Goal: Task Accomplishment & Management: Use online tool/utility

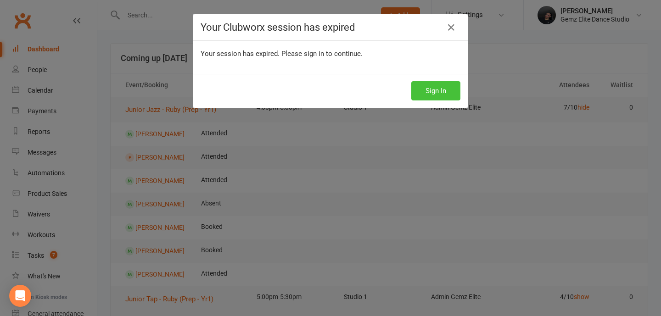
click at [413, 83] on button "Sign In" at bounding box center [435, 90] width 49 height 19
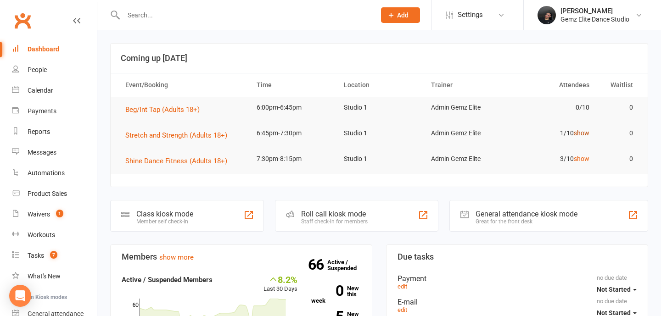
click at [585, 132] on link "show" at bounding box center [582, 132] width 16 height 7
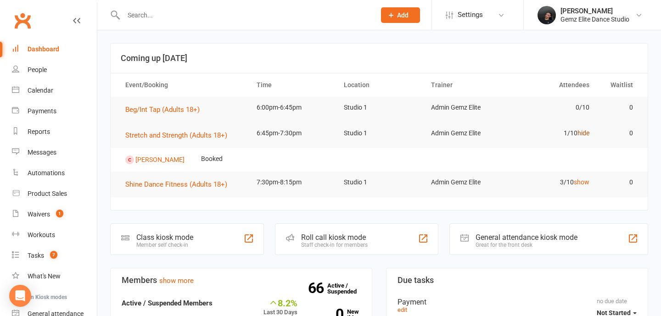
click at [585, 132] on link "hide" at bounding box center [584, 132] width 12 height 7
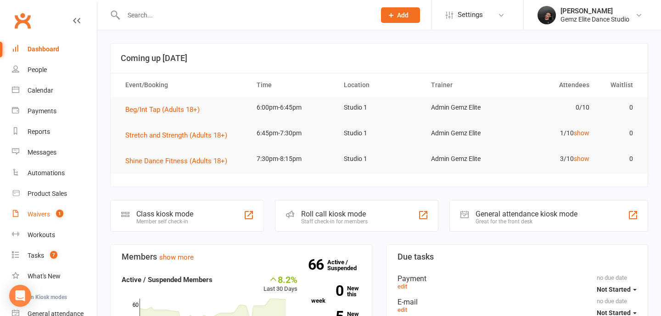
click at [57, 217] on span "1" at bounding box center [59, 214] width 7 height 8
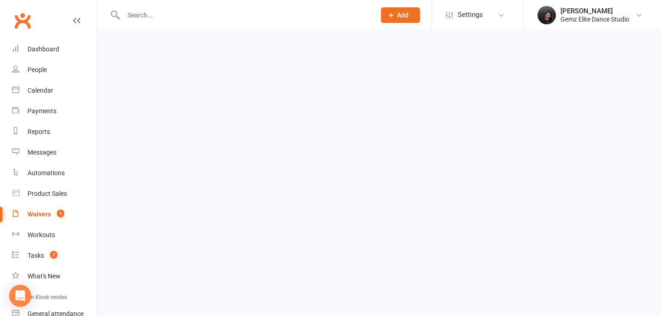
select select "100"
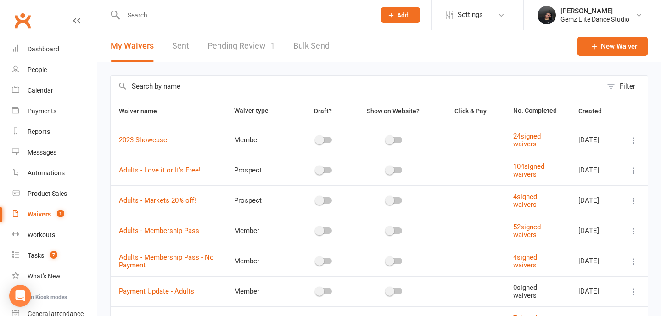
click at [241, 52] on link "Pending Review 1" at bounding box center [241, 46] width 67 height 32
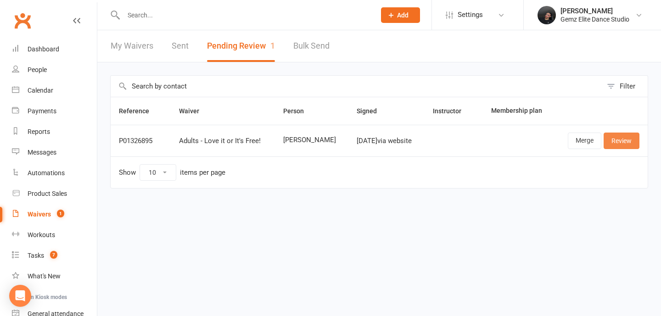
click at [631, 140] on link "Review" at bounding box center [622, 141] width 36 height 17
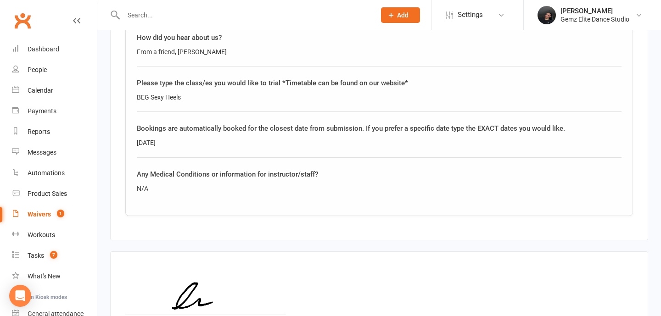
scroll to position [899, 0]
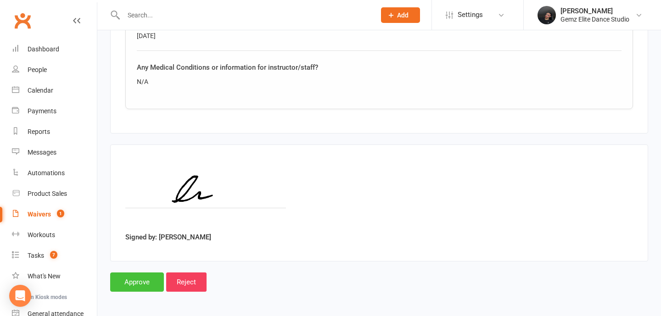
click at [147, 286] on input "Approve" at bounding box center [137, 282] width 54 height 19
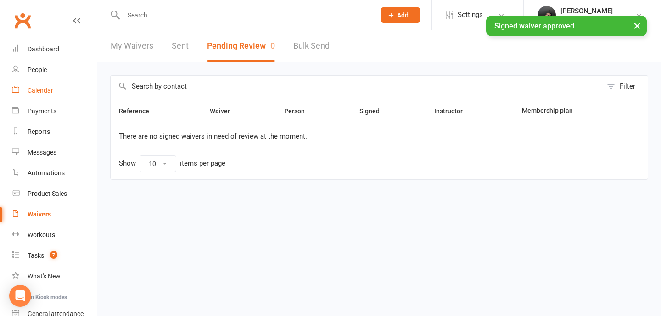
click at [54, 95] on link "Calendar" at bounding box center [54, 90] width 85 height 21
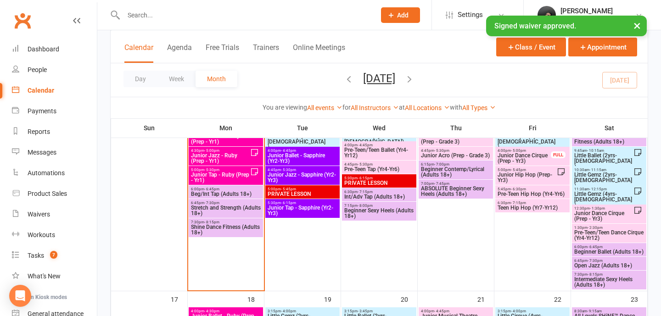
scroll to position [432, 0]
click at [385, 213] on span "Beginner Sexy Heels (Adults 18+)" at bounding box center [379, 213] width 71 height 11
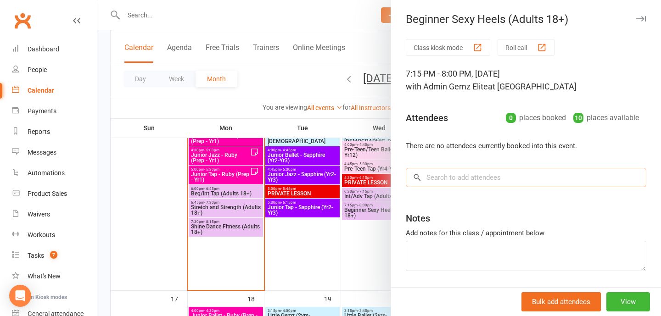
click at [443, 180] on input "search" at bounding box center [526, 177] width 241 height 19
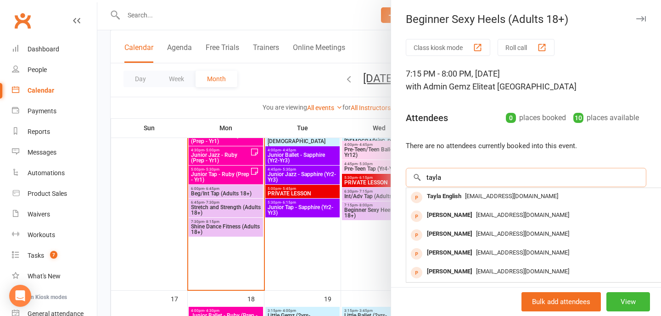
type input "tayla"
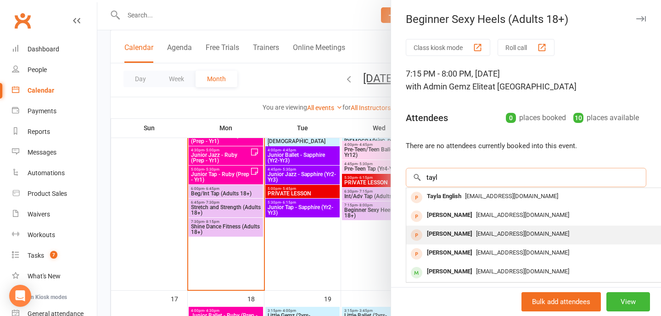
type input "tayl"
click at [456, 236] on div "[PERSON_NAME]" at bounding box center [449, 234] width 53 height 13
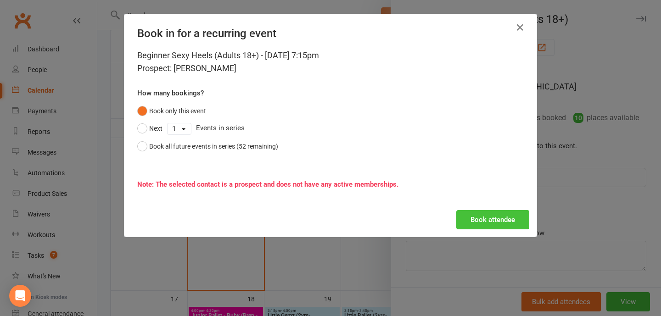
click at [494, 220] on button "Book attendee" at bounding box center [492, 219] width 73 height 19
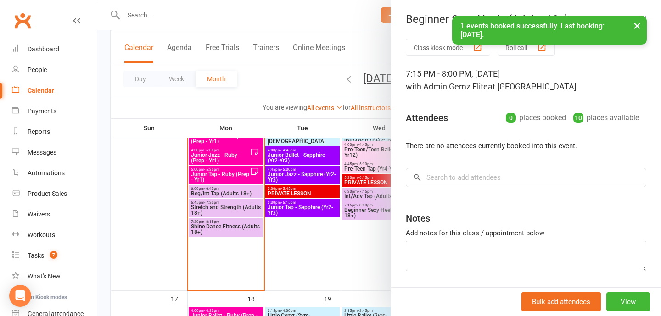
click at [488, 228] on div "Notes" at bounding box center [526, 216] width 241 height 22
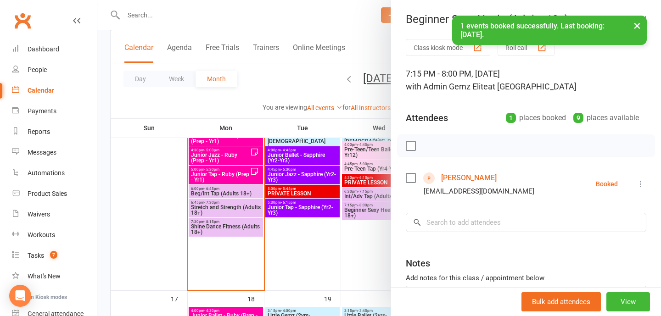
scroll to position [50, 0]
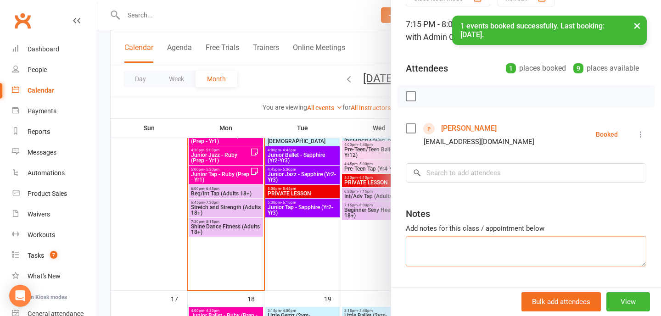
click at [465, 252] on textarea at bounding box center [526, 251] width 241 height 30
type textarea "tayla Trial"
click at [282, 256] on div at bounding box center [379, 158] width 564 height 316
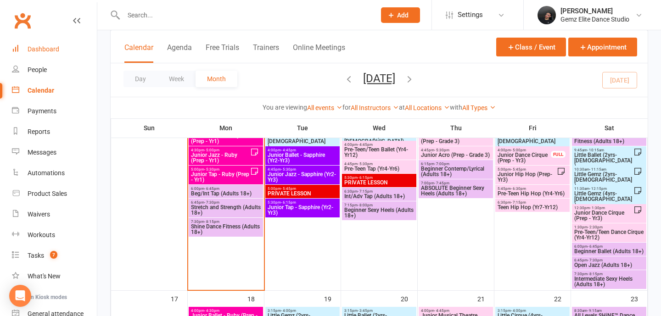
click at [63, 51] on link "Dashboard" at bounding box center [54, 49] width 85 height 21
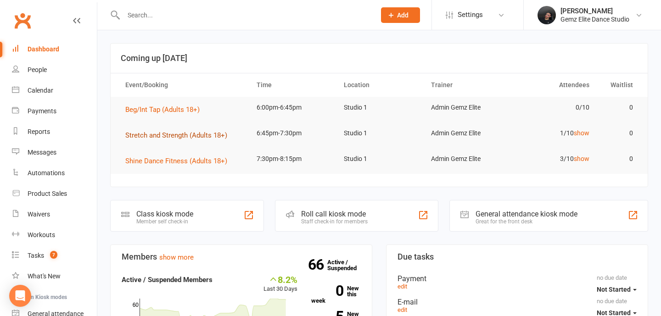
click at [187, 135] on span "Stretch and Strength (Adults 18+)" at bounding box center [176, 135] width 102 height 8
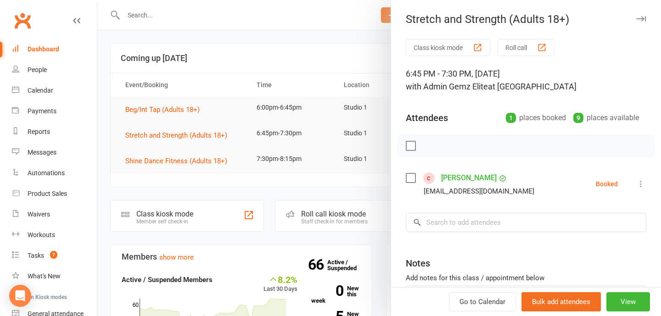
click at [174, 142] on div at bounding box center [379, 158] width 564 height 316
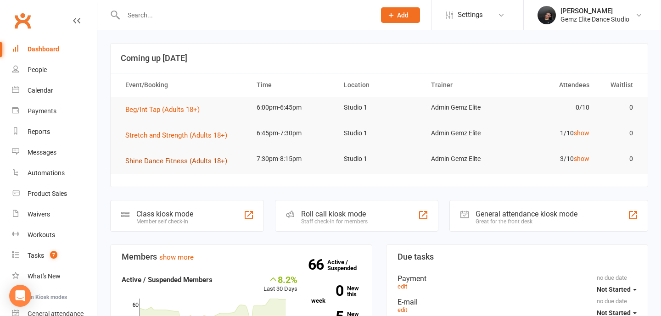
click at [174, 157] on span "Shine Dance Fitness (Adults 18+)" at bounding box center [176, 161] width 102 height 8
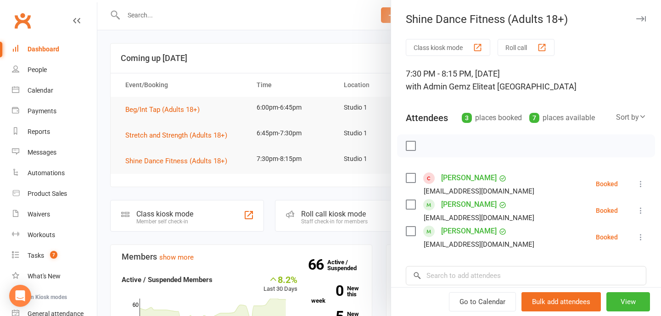
click at [441, 178] on link "[PERSON_NAME]" at bounding box center [469, 178] width 56 height 15
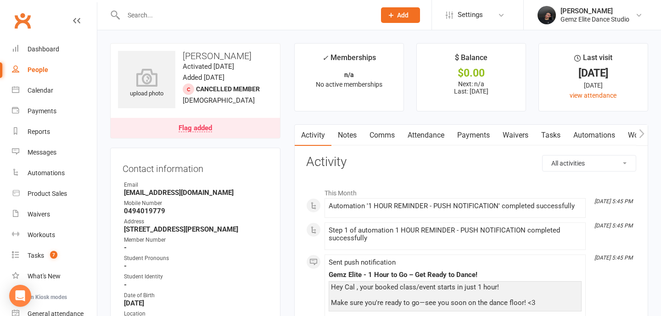
click at [202, 128] on div "Flag added" at bounding box center [196, 128] width 34 height 7
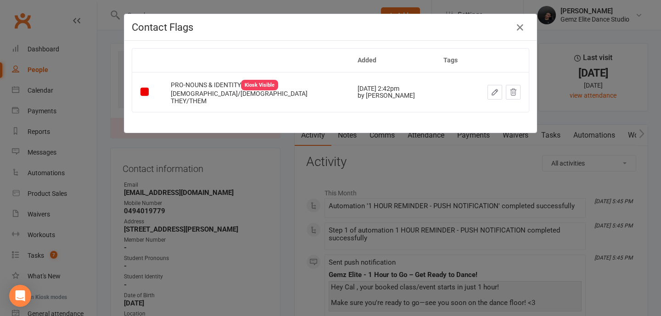
click at [265, 191] on div "Contact Flags Added Tags PRO-NOUNS & IDENTITY Kiosk Visible Non-Binary/Gender f…" at bounding box center [330, 158] width 661 height 316
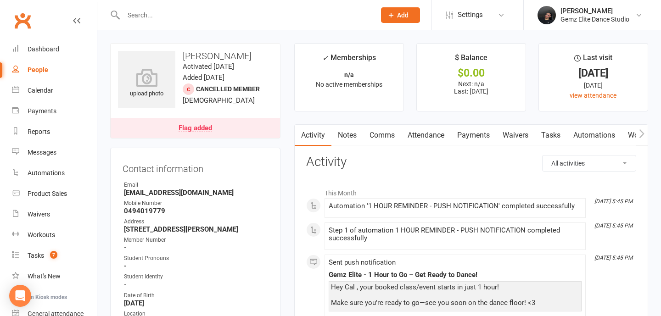
click at [435, 140] on link "Attendance" at bounding box center [426, 135] width 50 height 21
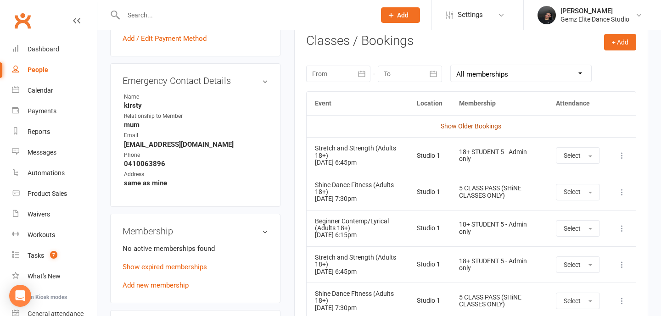
scroll to position [382, 0]
click at [459, 121] on td "Show Older Bookings" at bounding box center [471, 125] width 329 height 22
click at [479, 123] on link "Show Older Bookings" at bounding box center [471, 125] width 61 height 7
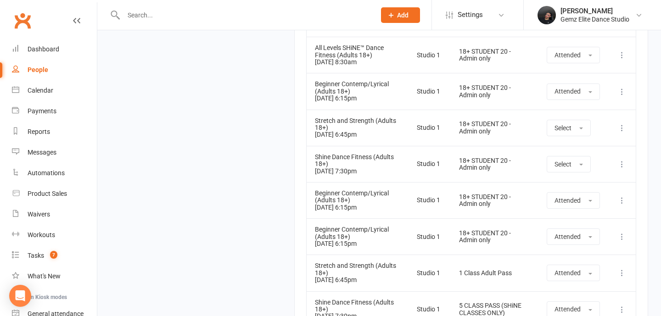
scroll to position [1318, 0]
click at [572, 129] on span "Select" at bounding box center [563, 128] width 17 height 7
click at [565, 153] on span "Attended" at bounding box center [569, 149] width 28 height 8
click at [562, 162] on span "Select" at bounding box center [563, 164] width 17 height 7
click at [569, 185] on span "Attended" at bounding box center [569, 185] width 28 height 8
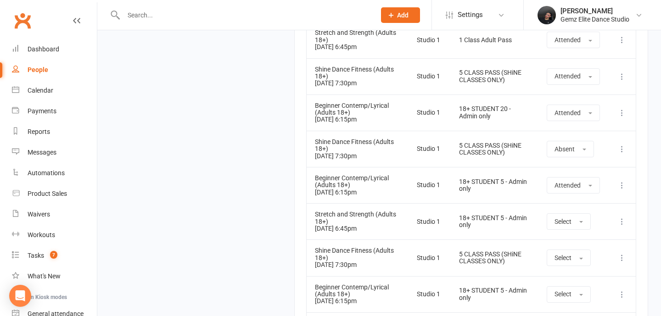
scroll to position [1534, 0]
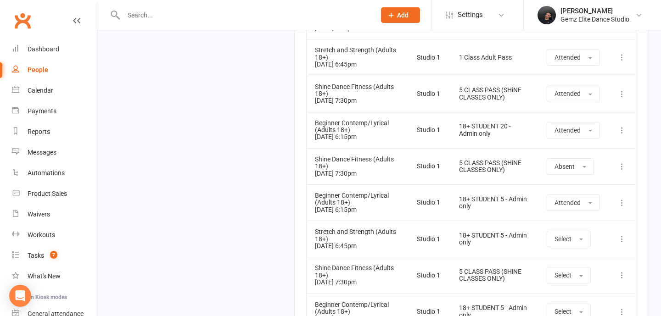
click at [208, 13] on input "text" at bounding box center [245, 15] width 248 height 13
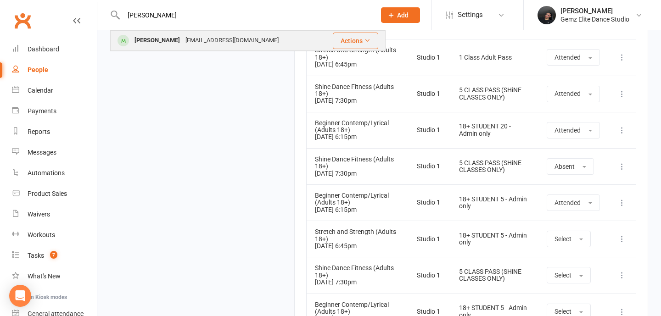
type input "bobbi"
click at [171, 35] on div "Bobbi Packenas" at bounding box center [157, 40] width 51 height 13
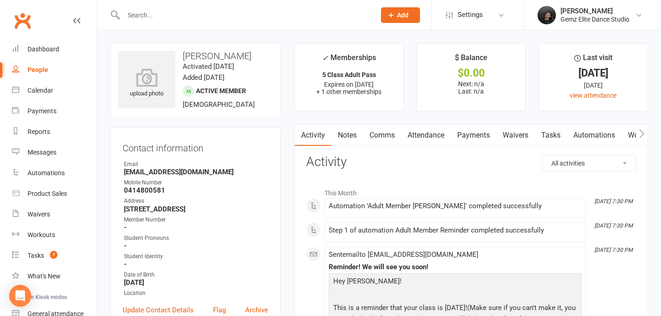
click at [431, 136] on link "Attendance" at bounding box center [426, 135] width 50 height 21
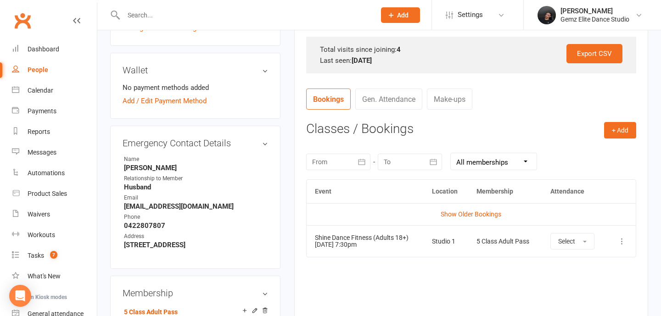
scroll to position [294, 0]
click at [496, 213] on link "Show Older Bookings" at bounding box center [471, 213] width 61 height 7
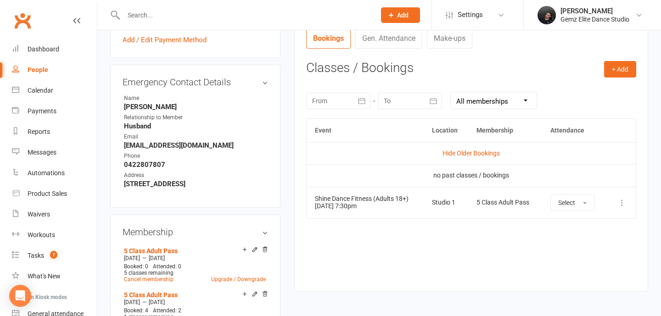
scroll to position [356, 0]
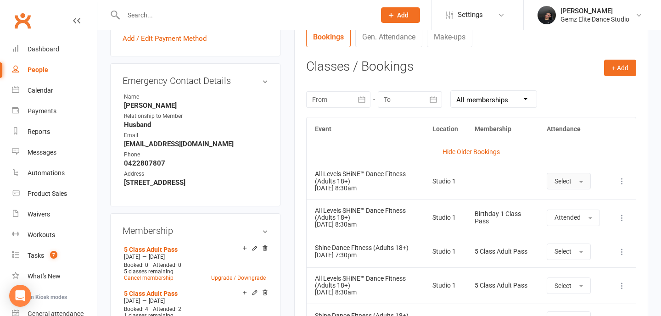
click at [582, 182] on span "button" at bounding box center [581, 182] width 4 height 2
click at [580, 202] on span "Attended" at bounding box center [569, 202] width 28 height 8
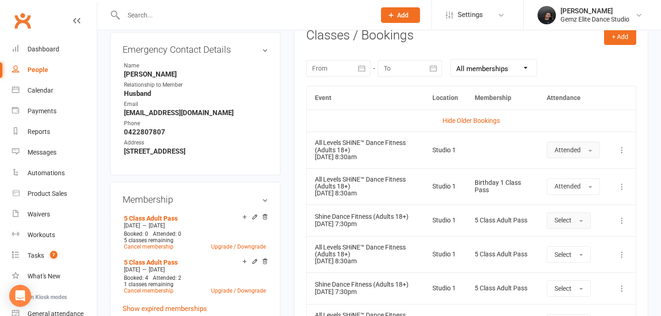
scroll to position [388, 0]
click at [568, 221] on span "Select" at bounding box center [563, 219] width 17 height 7
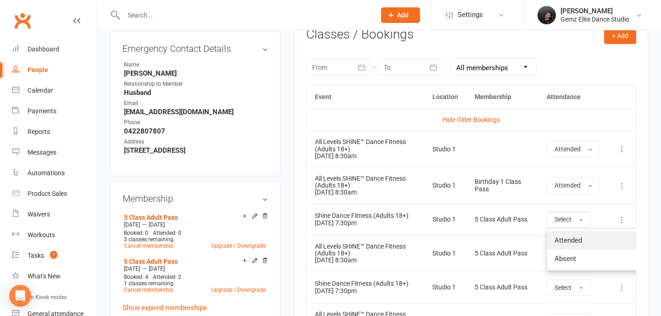
click at [565, 240] on span "Attended" at bounding box center [569, 240] width 28 height 8
click at [563, 252] on span "Select" at bounding box center [563, 253] width 17 height 7
click at [559, 272] on span "Attended" at bounding box center [569, 274] width 28 height 8
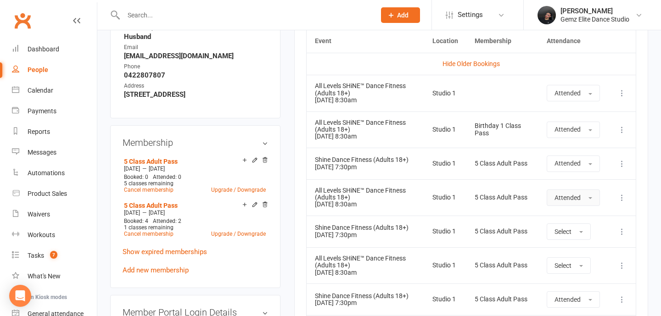
scroll to position [453, 0]
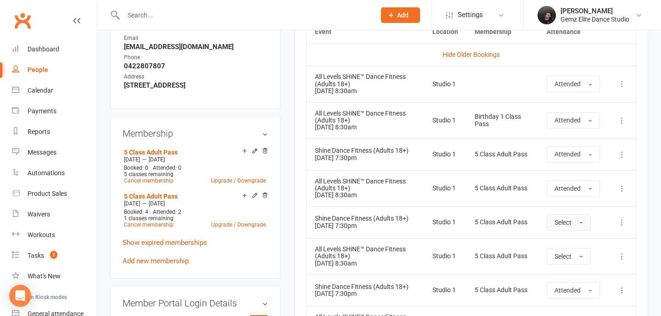
click at [578, 223] on button "Select" at bounding box center [569, 222] width 44 height 17
click at [575, 242] on span "Attended" at bounding box center [569, 243] width 28 height 8
click at [569, 259] on span "Select" at bounding box center [563, 256] width 17 height 7
click at [570, 272] on link "Attended" at bounding box center [592, 277] width 91 height 18
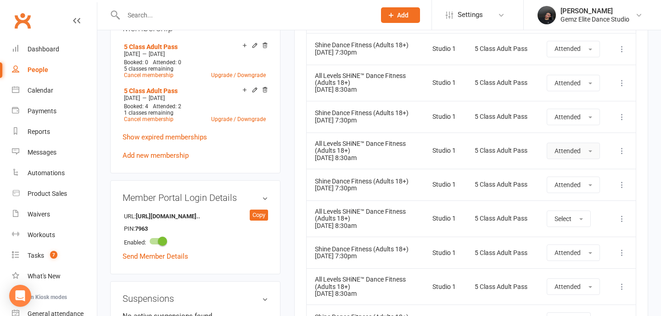
scroll to position [558, 0]
click at [572, 215] on button "Select" at bounding box center [569, 219] width 44 height 17
click at [567, 234] on link "Attended" at bounding box center [592, 240] width 91 height 18
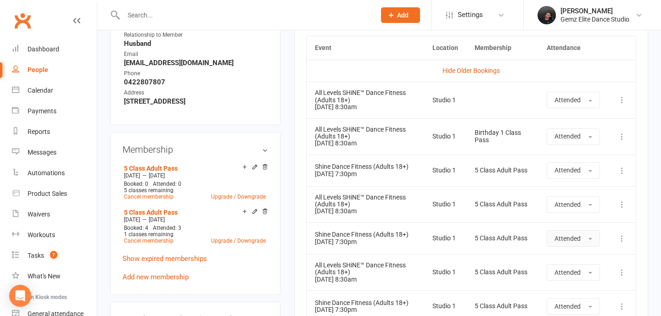
scroll to position [0, 0]
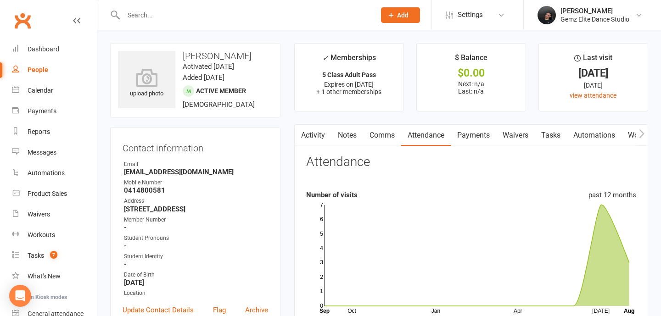
click at [194, 17] on input "text" at bounding box center [245, 15] width 248 height 13
click at [63, 45] on link "Dashboard" at bounding box center [54, 49] width 85 height 21
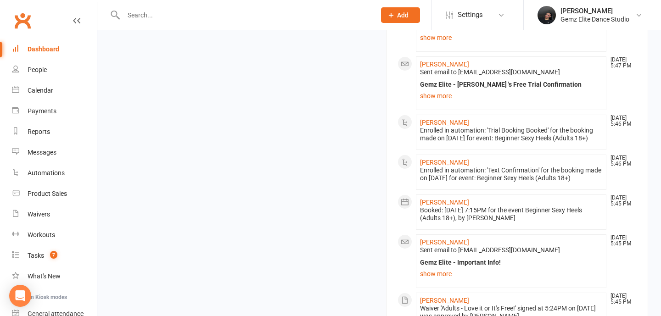
scroll to position [871, 0]
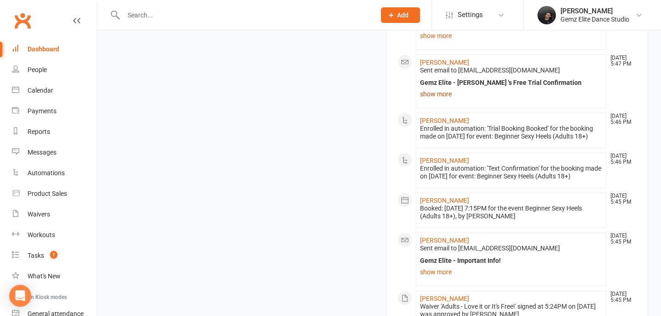
click at [429, 90] on link "show more" at bounding box center [511, 94] width 182 height 13
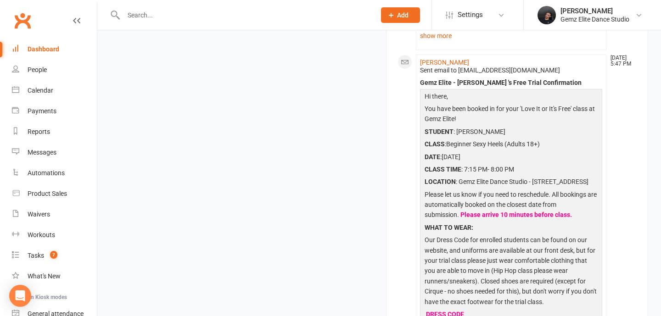
click at [429, 90] on div "Hi there, You have been booked in for your 'Love It or It's Free' class at Gemz…" at bounding box center [511, 238] width 182 height 299
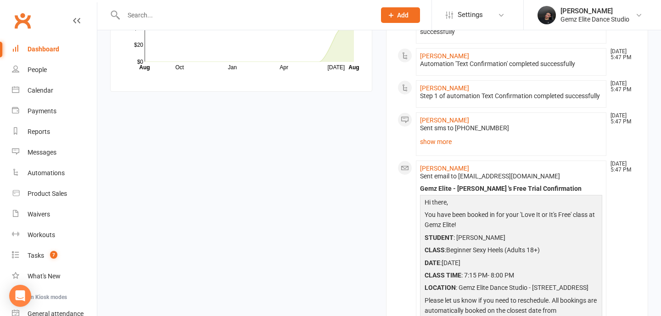
scroll to position [754, 0]
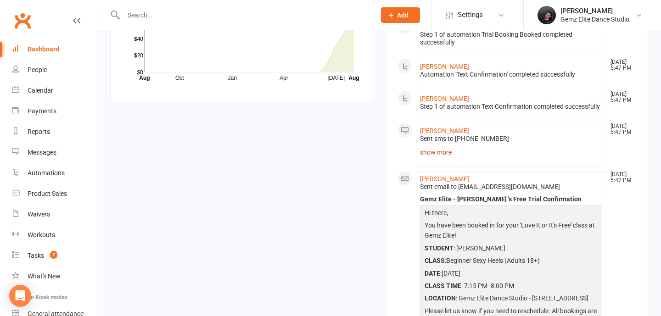
click at [442, 152] on link "show more" at bounding box center [511, 152] width 182 height 13
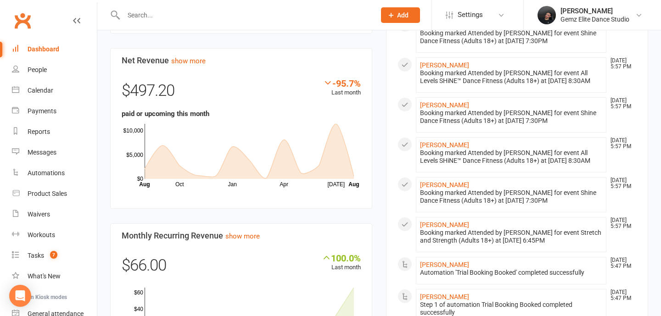
scroll to position [459, 0]
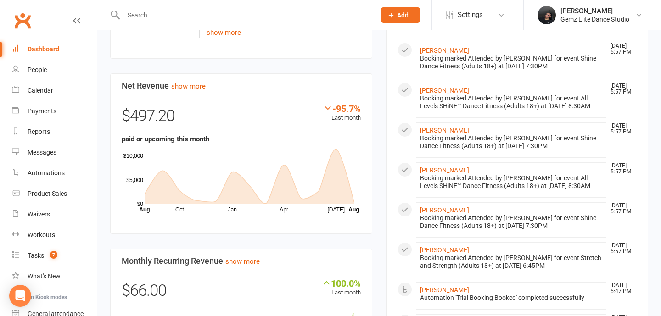
click at [65, 53] on link "Dashboard" at bounding box center [54, 49] width 85 height 21
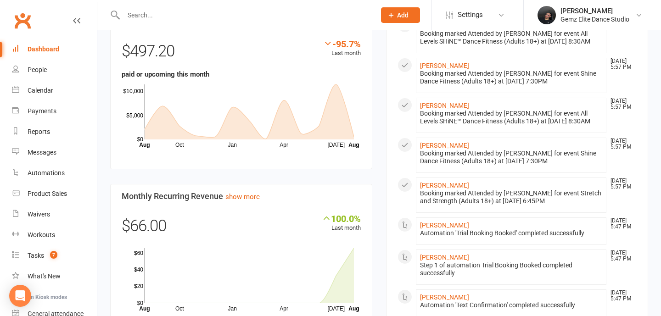
scroll to position [528, 0]
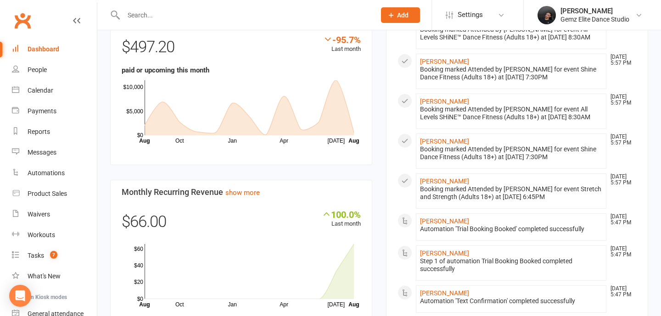
click at [14, 18] on link "Clubworx" at bounding box center [22, 20] width 23 height 23
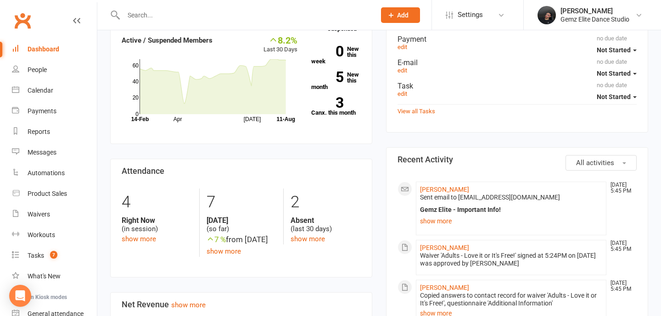
scroll to position [244, 0]
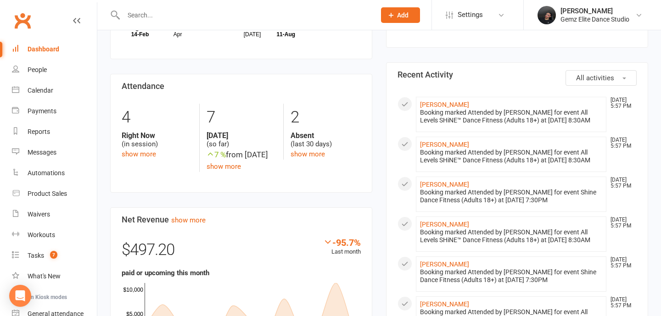
scroll to position [372, 0]
